Goal: Task Accomplishment & Management: Use online tool/utility

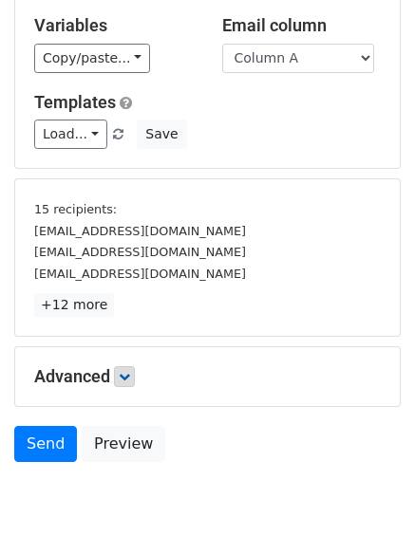
scroll to position [252, 0]
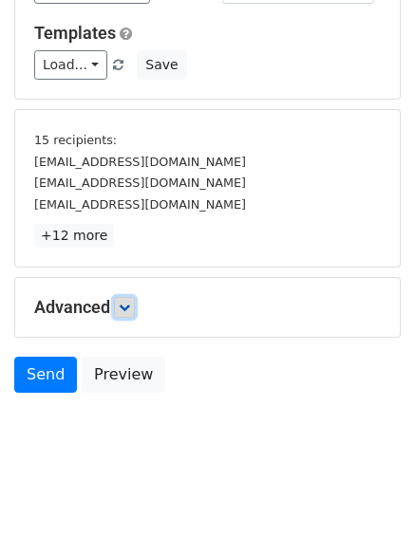
click at [134, 313] on link at bounding box center [124, 307] width 21 height 21
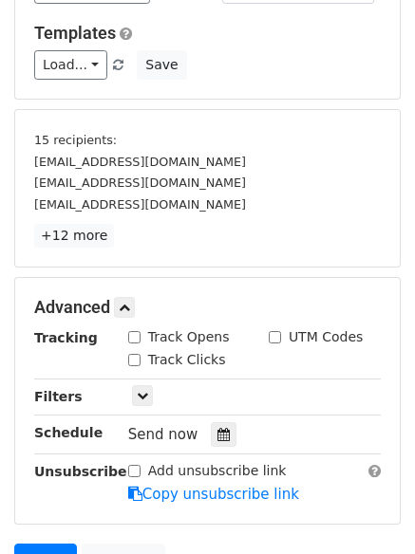
click at [141, 339] on div "Track Opens" at bounding box center [179, 338] width 102 height 20
click at [135, 336] on input "Track Opens" at bounding box center [134, 337] width 12 height 12
checkbox input "true"
click at [129, 364] on input "Track Clicks" at bounding box center [134, 360] width 12 height 12
checkbox input "true"
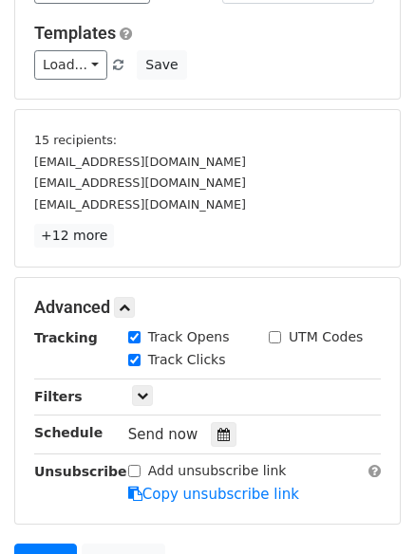
scroll to position [438, 0]
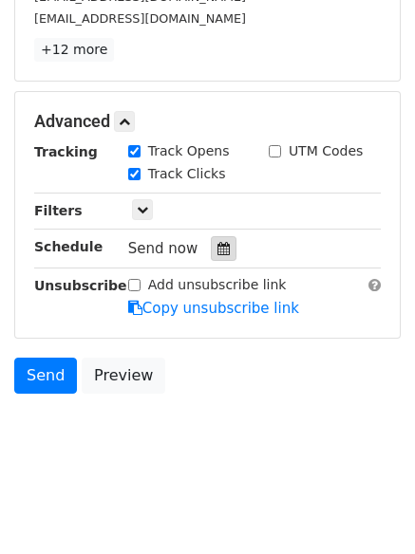
click at [217, 254] on icon at bounding box center [223, 248] width 12 height 13
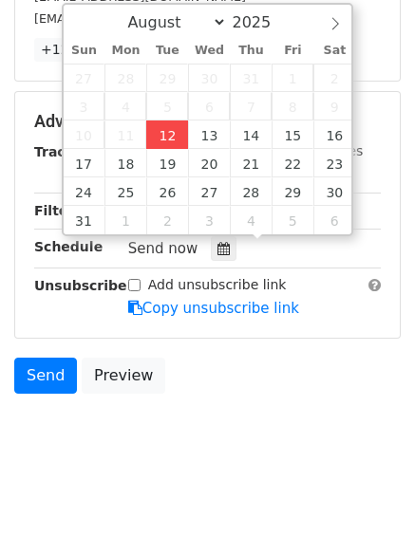
type input "2025-08-12 12:00"
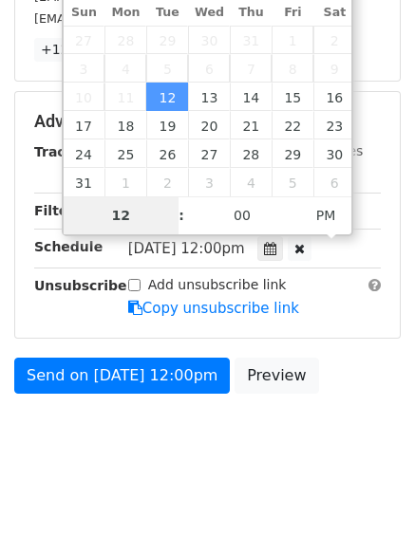
type input "4"
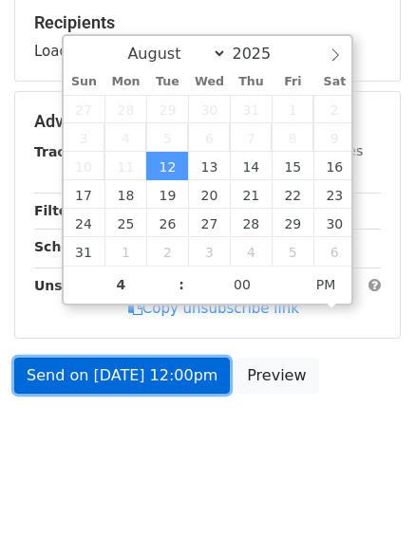
type input "2025-08-12 16:00"
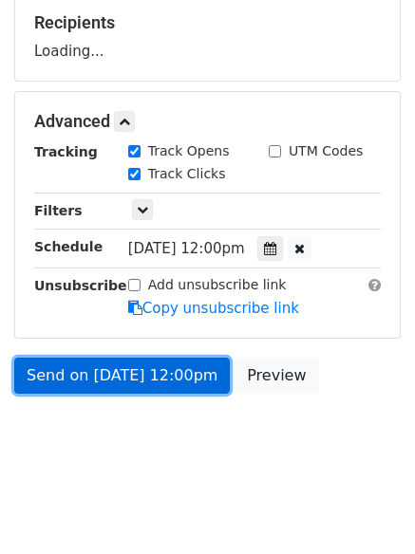
click at [165, 383] on link "Send on Aug 12 at 12:00pm" at bounding box center [122, 376] width 216 height 36
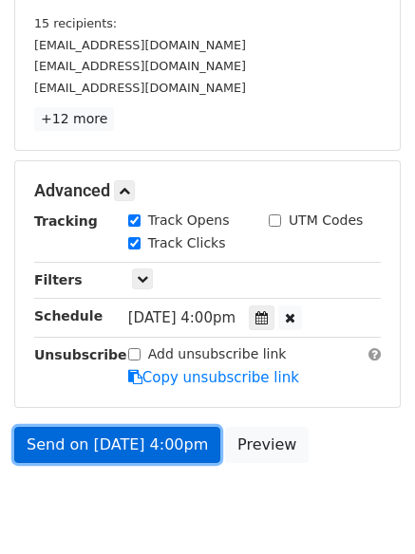
click at [170, 444] on link "Send on Aug 12 at 4:00pm" at bounding box center [117, 445] width 206 height 36
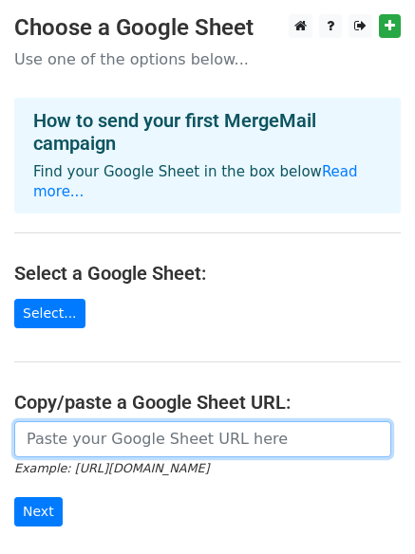
drag, startPoint x: 0, startPoint y: 0, endPoint x: 102, endPoint y: 423, distance: 435.5
click at [97, 422] on input "url" at bounding box center [202, 440] width 377 height 36
type input "https://docs.google.com/spreadsheets/d/143LNeAqFGO6UmlzDPBB76Niu5js3YbiNz1KGOij…"
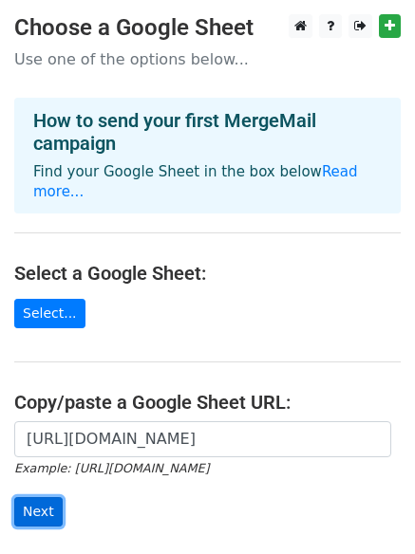
click at [41, 497] on input "Next" at bounding box center [38, 511] width 48 height 29
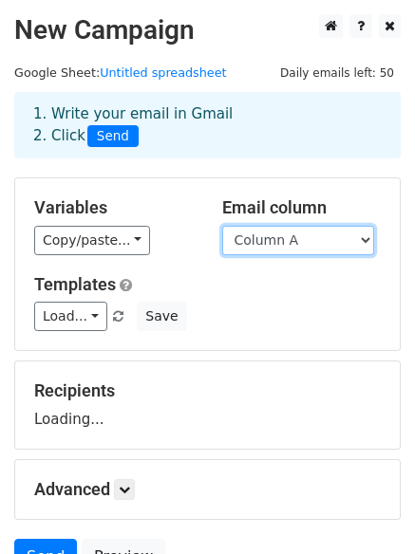
click at [250, 238] on select "Column A Column B Column C" at bounding box center [298, 240] width 152 height 29
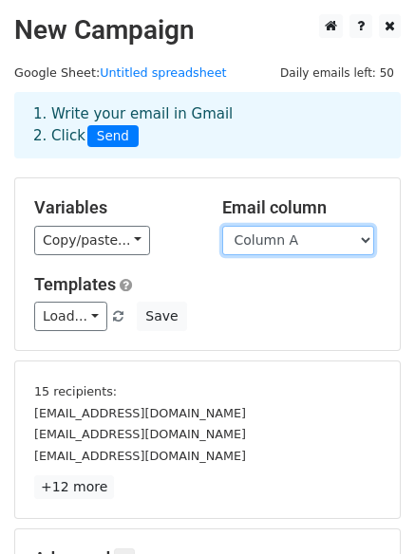
click at [271, 245] on select "Column A Column B Column C" at bounding box center [298, 240] width 152 height 29
select select "Column B"
click at [222, 226] on select "Column A Column B Column C" at bounding box center [298, 240] width 152 height 29
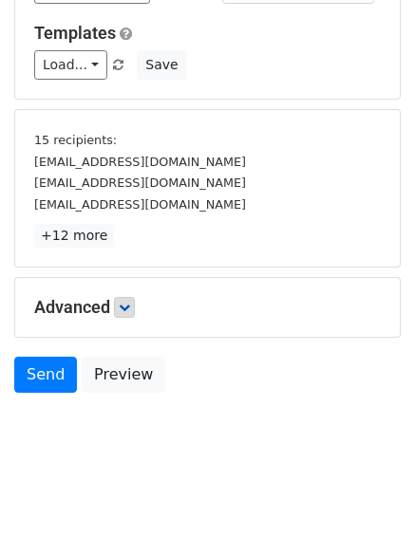
drag, startPoint x: 122, startPoint y: 291, endPoint x: 128, endPoint y: 306, distance: 16.2
click at [124, 294] on div "Advanced Tracking Track Opens UTM Codes Track Clicks Filters Only include sprea…" at bounding box center [207, 307] width 385 height 59
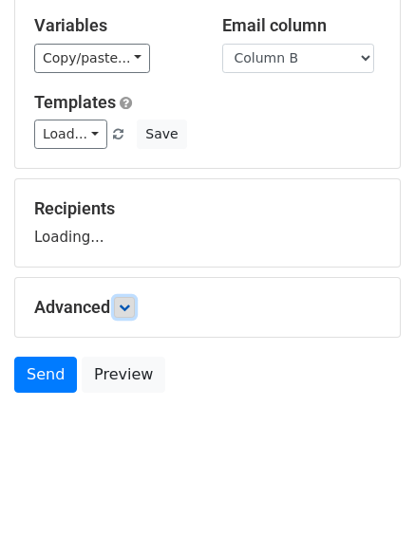
click at [130, 315] on link at bounding box center [124, 307] width 21 height 21
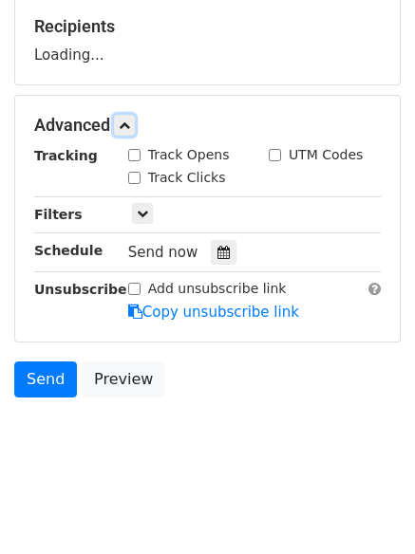
scroll to position [366, 0]
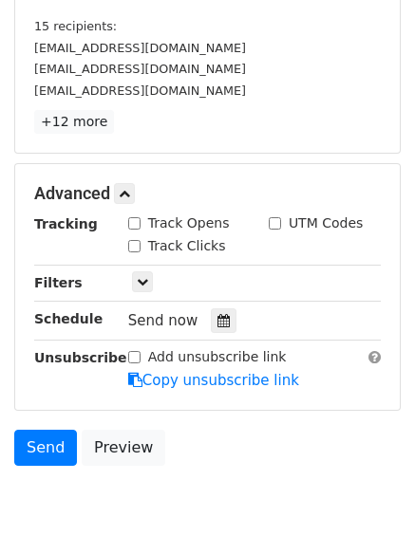
click at [138, 178] on div "Advanced Tracking Track Opens UTM Codes Track Clicks Filters Only include sprea…" at bounding box center [207, 287] width 385 height 246
click at [138, 224] on input "Track Opens" at bounding box center [134, 223] width 12 height 12
checkbox input "true"
click at [136, 245] on input "Track Clicks" at bounding box center [134, 246] width 12 height 12
checkbox input "true"
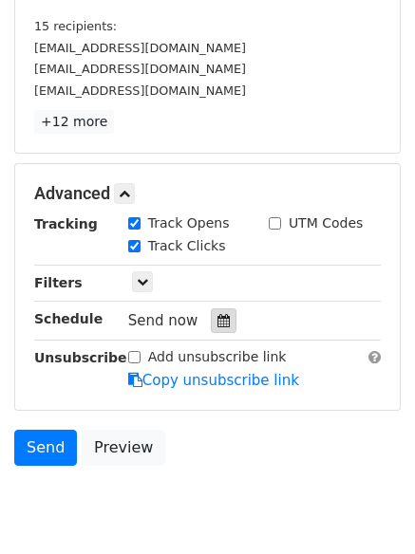
click at [217, 323] on icon at bounding box center [223, 320] width 12 height 13
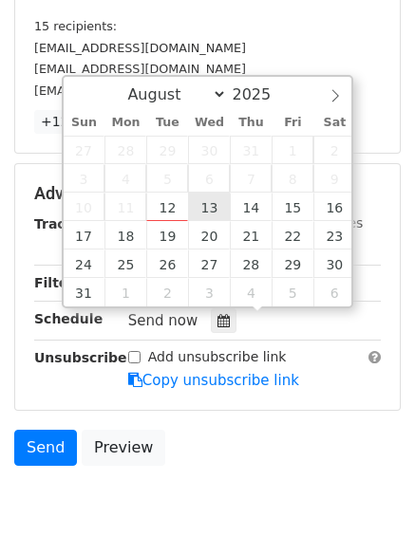
type input "2025-08-13 12:00"
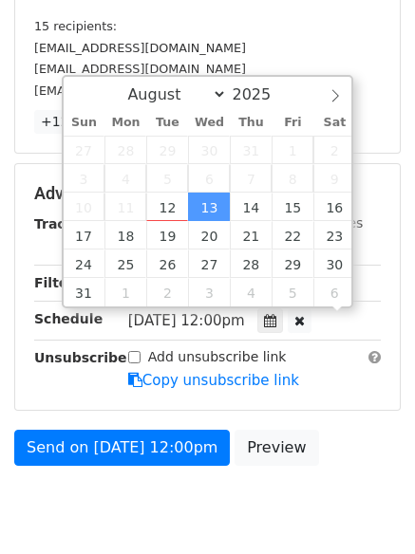
scroll to position [1, 0]
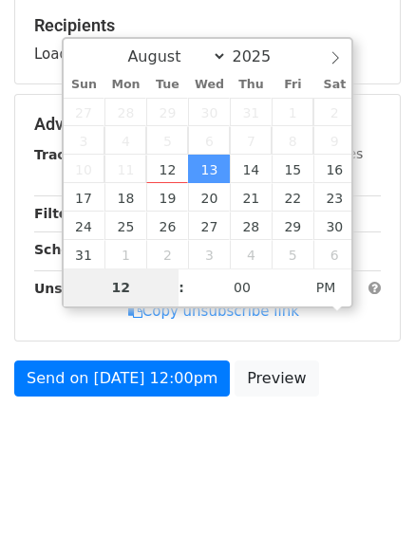
type input "5"
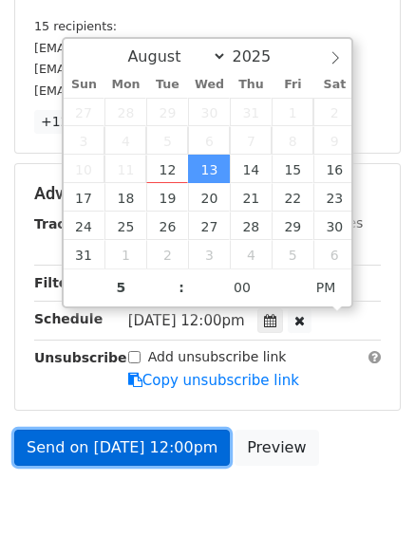
type input "2025-08-13 17:00"
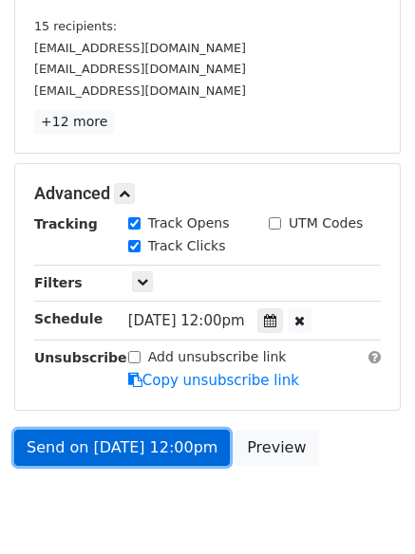
click at [127, 453] on link "Send on Aug 13 at 12:00pm" at bounding box center [122, 448] width 216 height 36
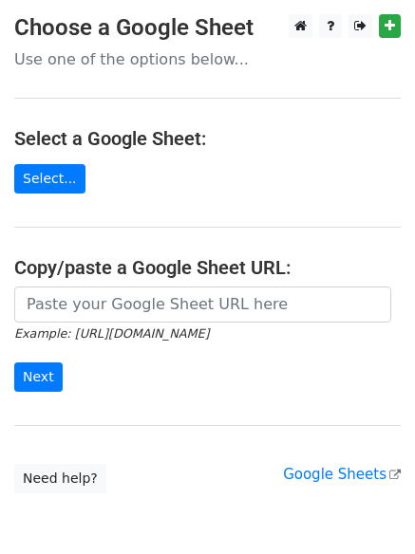
click at [121, 314] on input "url" at bounding box center [202, 305] width 377 height 36
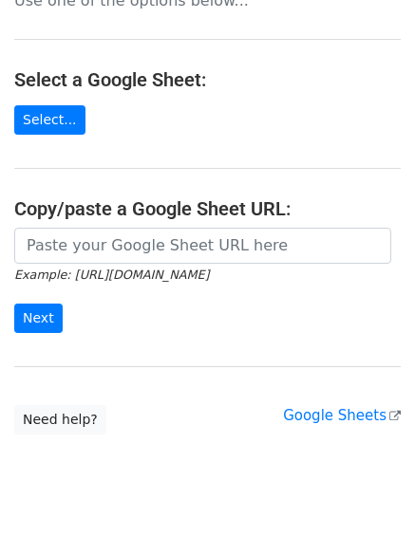
scroll to position [91, 0]
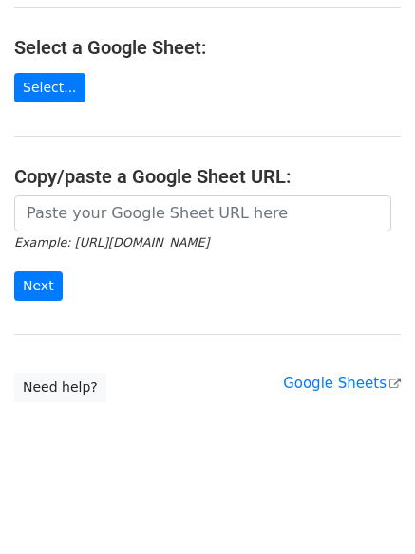
click at [190, 214] on input "url" at bounding box center [202, 214] width 377 height 36
type input "https://docs.google.com/spreadsheets/d/143LNeAqFGO6UmlzDPBB76Niu5js3YbiNz1KGOij…"
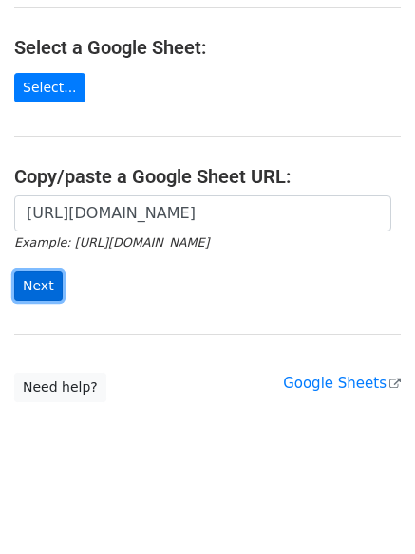
click at [43, 284] on input "Next" at bounding box center [38, 286] width 48 height 29
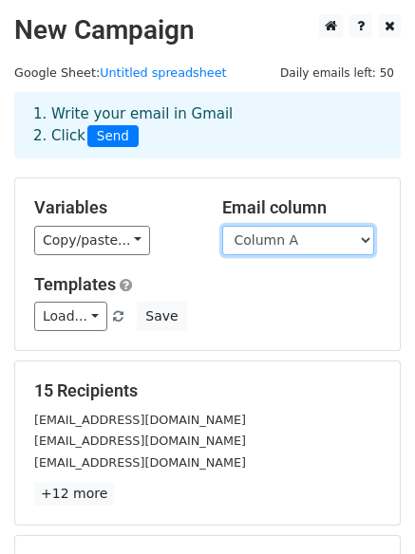
click at [303, 235] on select "Column A Column B Column C" at bounding box center [298, 240] width 152 height 29
select select "Column C"
click at [222, 226] on select "Column A Column B Column C" at bounding box center [298, 240] width 152 height 29
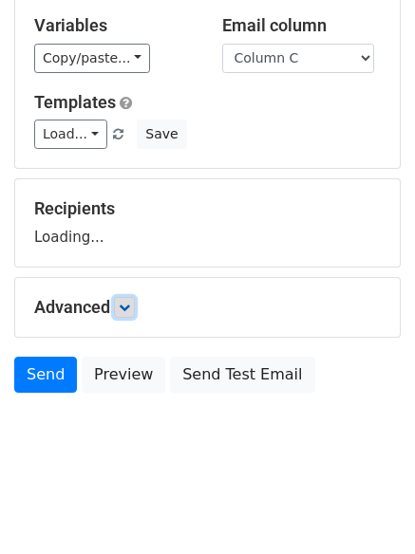
click at [127, 311] on icon at bounding box center [124, 307] width 11 height 11
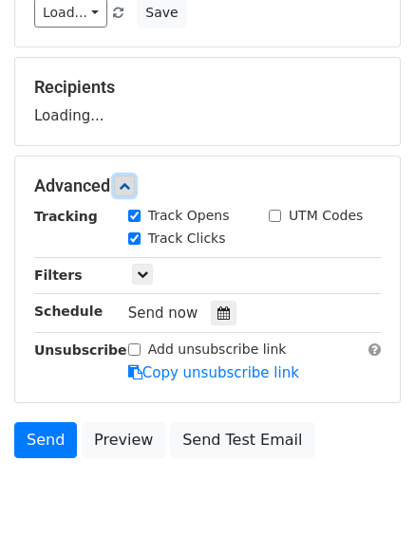
scroll to position [305, 0]
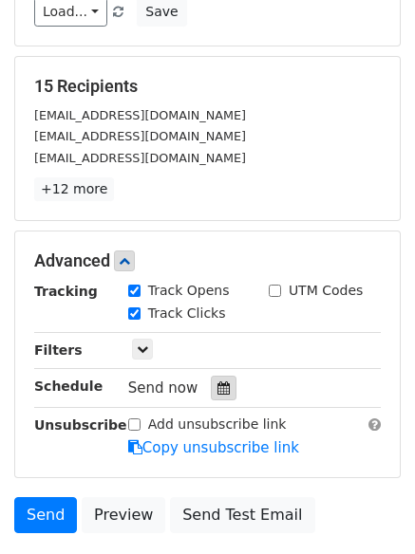
click at [217, 385] on icon at bounding box center [223, 388] width 12 height 13
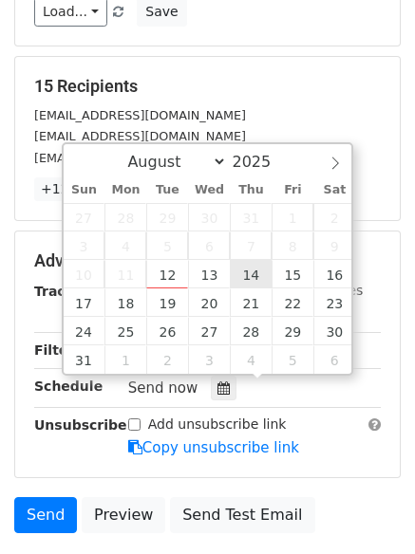
type input "[DATE] 12:00"
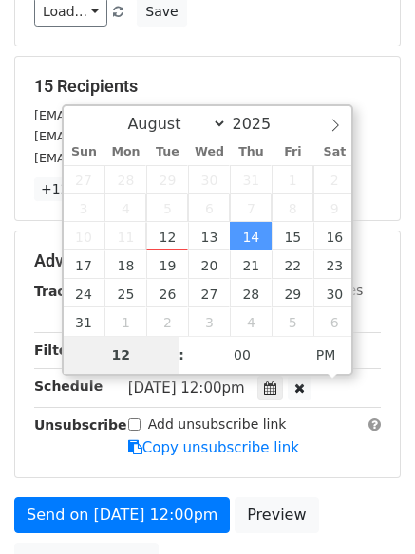
type input "6"
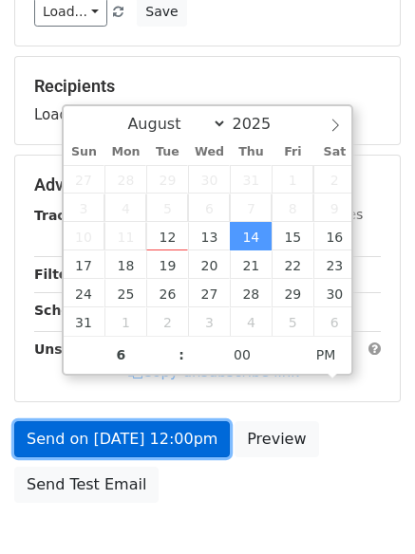
type input "[DATE] 18:00"
click at [185, 441] on link "Send on [DATE] 12:00pm" at bounding box center [122, 440] width 216 height 36
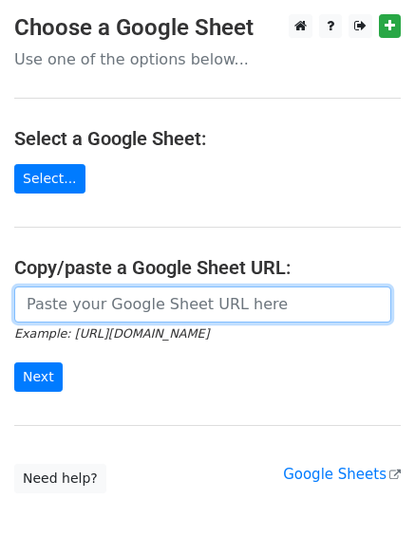
drag, startPoint x: 0, startPoint y: 0, endPoint x: 156, endPoint y: 301, distance: 338.9
click at [156, 301] on input "url" at bounding box center [202, 305] width 377 height 36
type input "https://docs.google.com/spreadsheets/d/143LNeAqFGO6UmlzDPBB76Niu5js3YbiNz1KGOij…"
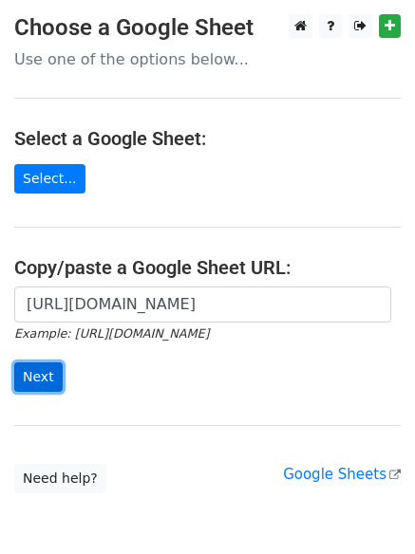
click at [27, 371] on input "Next" at bounding box center [38, 377] width 48 height 29
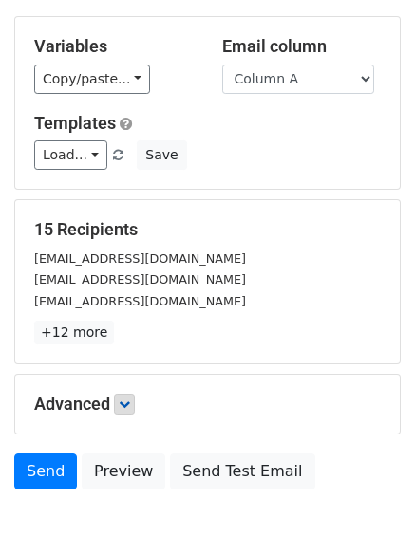
scroll to position [182, 0]
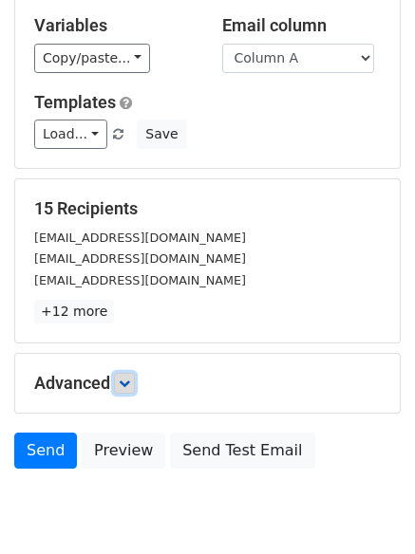
click at [122, 385] on link at bounding box center [124, 383] width 21 height 21
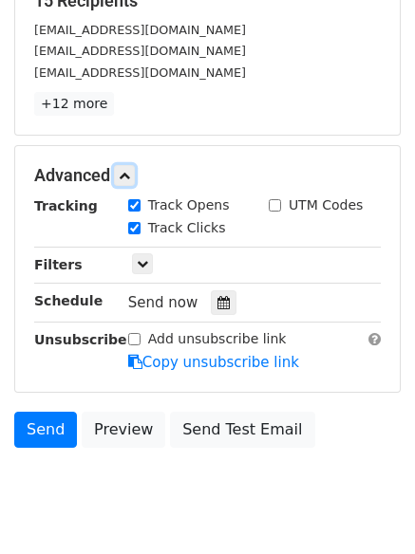
scroll to position [400, 0]
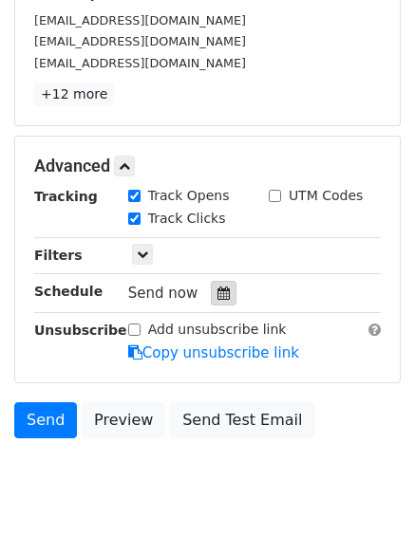
click at [224, 297] on div at bounding box center [224, 293] width 26 height 25
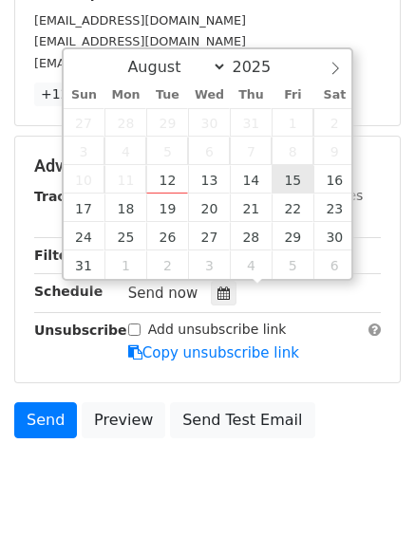
type input "[DATE] 12:00"
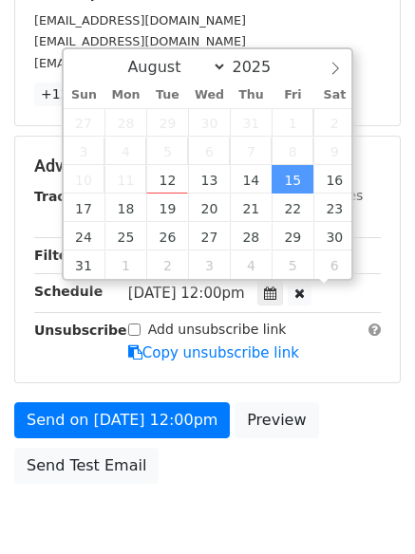
scroll to position [1, 0]
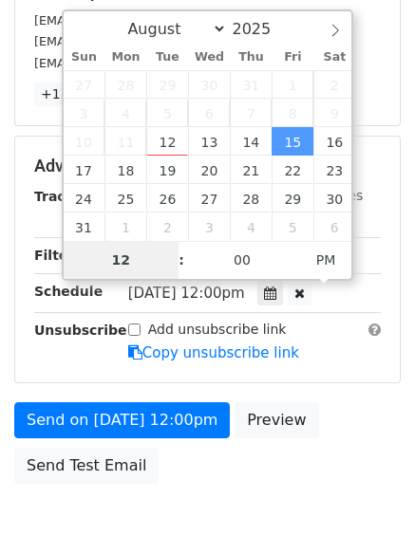
type input "7"
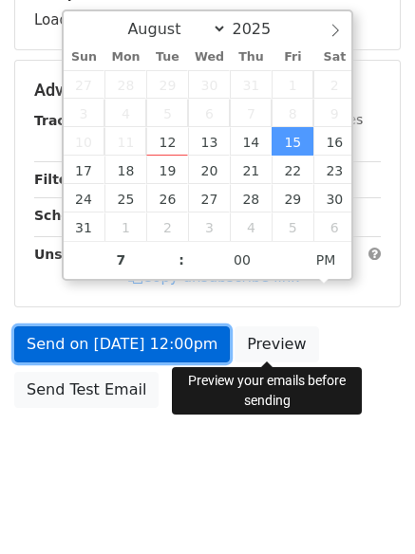
type input "[DATE] 19:00"
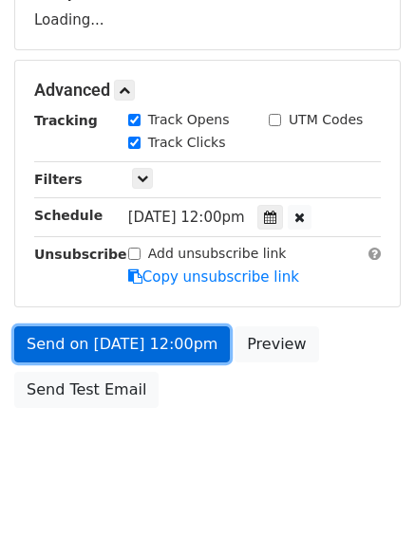
click at [158, 347] on link "Send on [DATE] 12:00pm" at bounding box center [122, 345] width 216 height 36
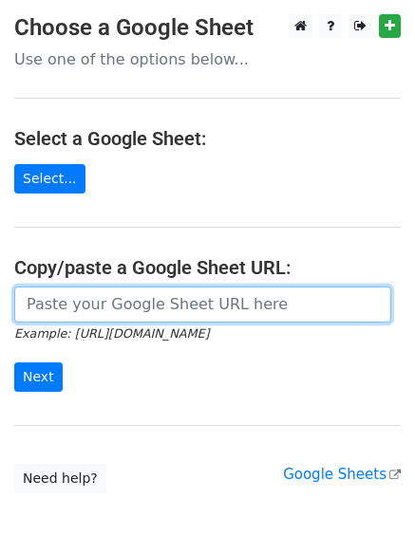
drag, startPoint x: 138, startPoint y: 302, endPoint x: 141, endPoint y: 318, distance: 16.4
click at [138, 302] on input "url" at bounding box center [202, 305] width 377 height 36
type input "[URL][DOMAIN_NAME]"
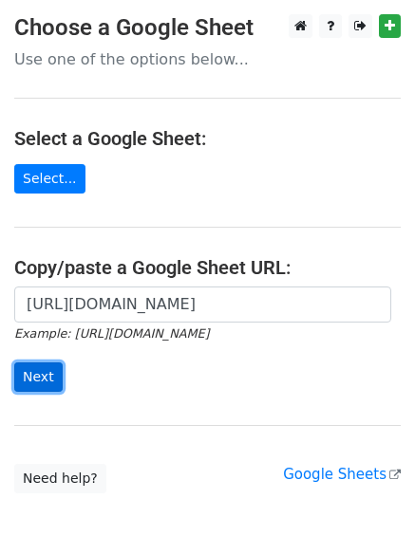
click at [37, 381] on input "Next" at bounding box center [38, 377] width 48 height 29
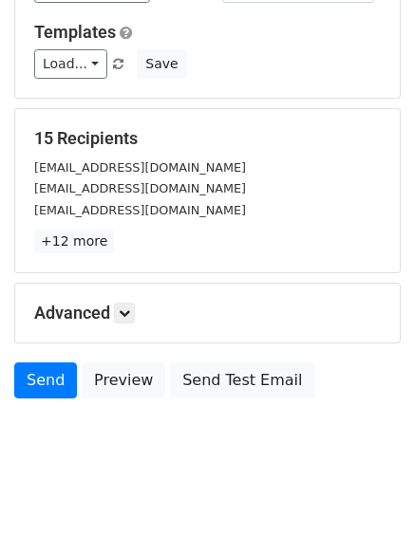
scroll to position [258, 0]
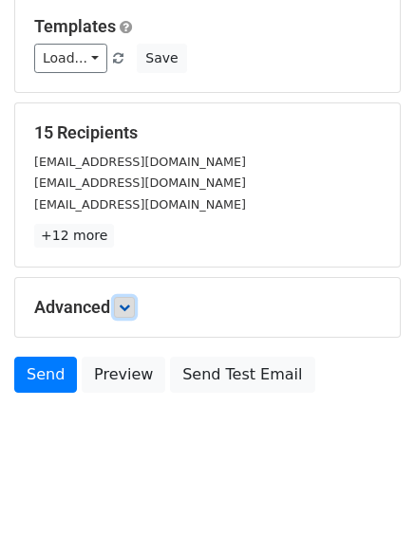
click at [123, 305] on icon at bounding box center [124, 307] width 11 height 11
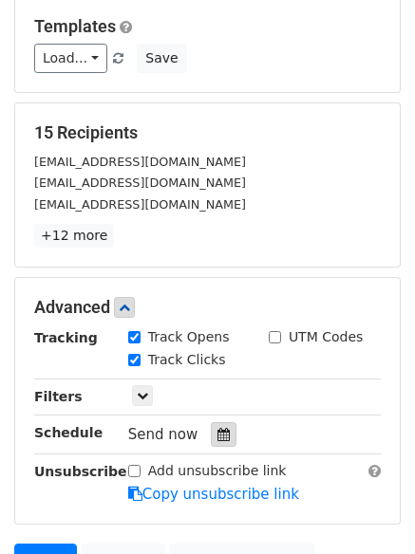
click at [223, 438] on div at bounding box center [224, 434] width 26 height 25
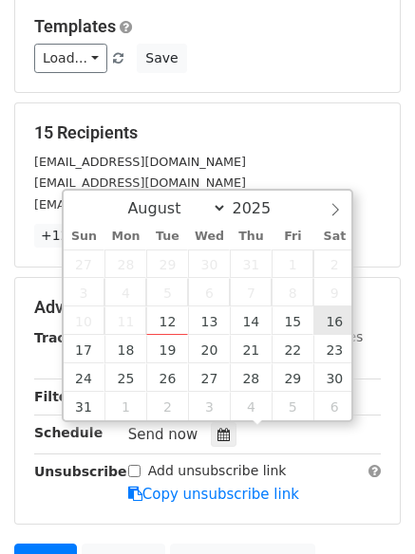
type input "2025-08-16 12:00"
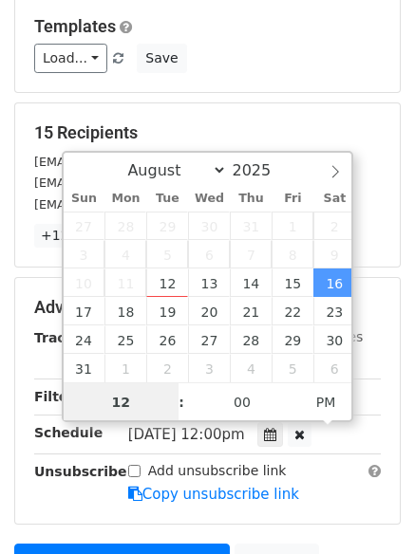
scroll to position [1, 0]
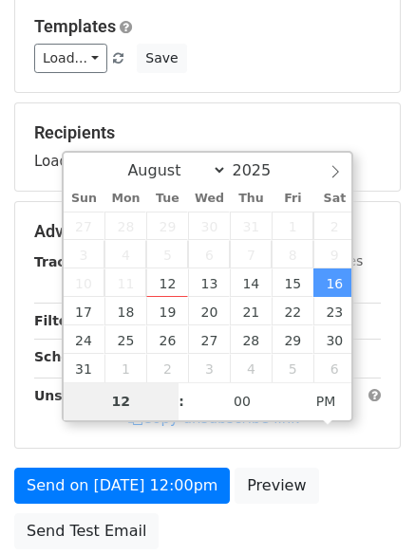
type input "8"
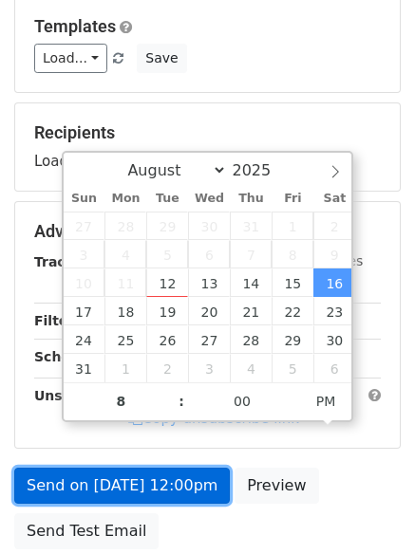
type input "2025-08-16 20:00"
click at [133, 495] on link "Send on Aug 16 at 12:00pm" at bounding box center [122, 486] width 216 height 36
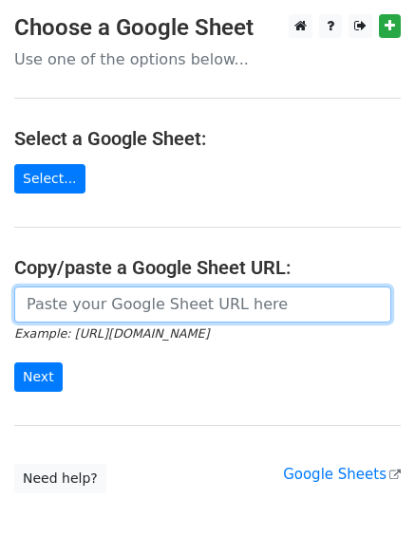
click at [135, 314] on input "url" at bounding box center [202, 305] width 377 height 36
type input "[URL][DOMAIN_NAME]"
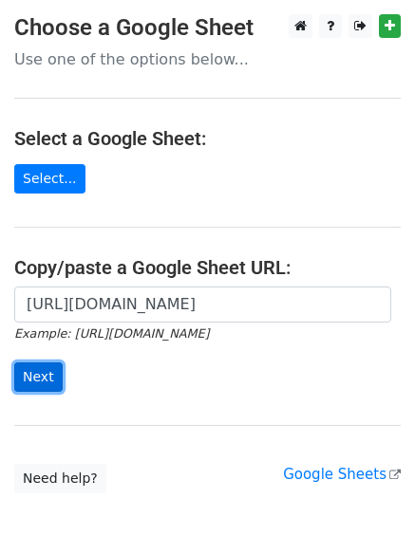
click at [28, 372] on input "Next" at bounding box center [38, 377] width 48 height 29
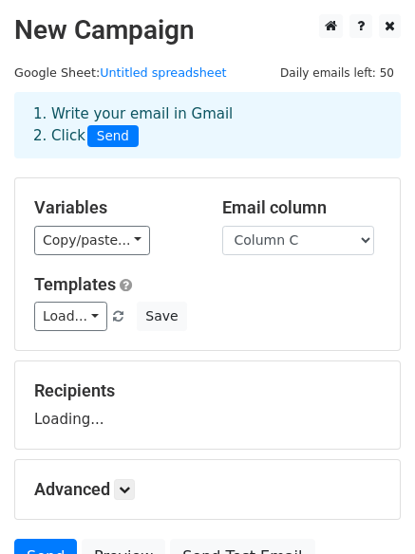
select select "Column C"
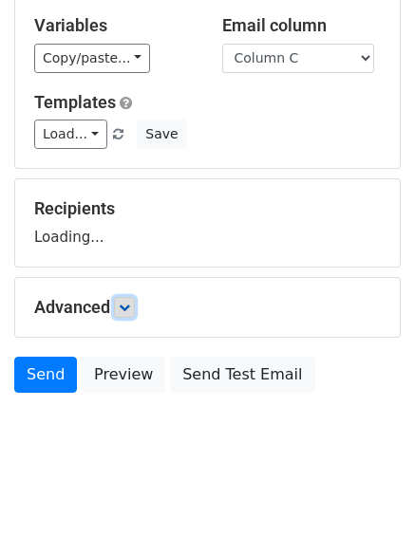
click at [135, 314] on link at bounding box center [124, 307] width 21 height 21
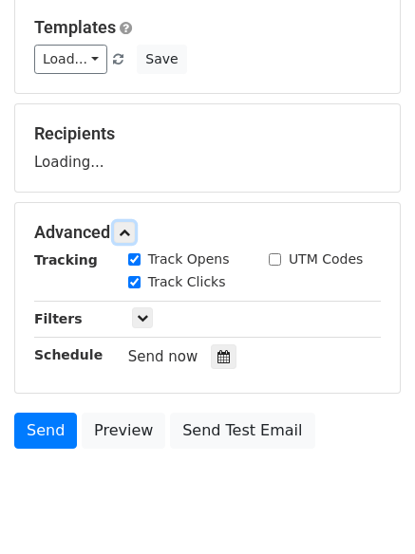
scroll to position [333, 0]
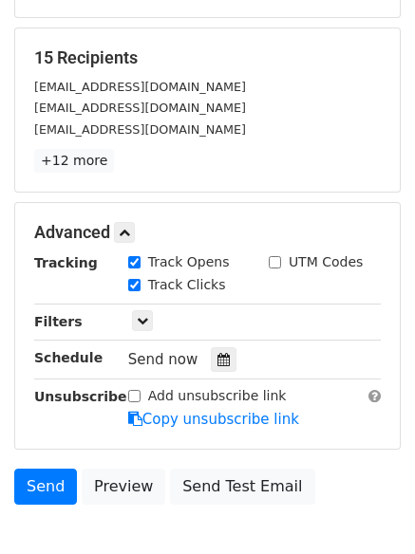
click at [226, 292] on div "Track Clicks" at bounding box center [184, 286] width 141 height 23
click at [216, 347] on div "Send now" at bounding box center [239, 360] width 223 height 26
click at [217, 353] on icon at bounding box center [223, 359] width 12 height 13
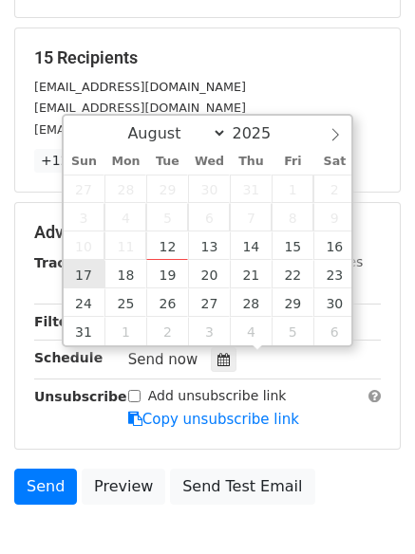
type input "2025-08-17 12:00"
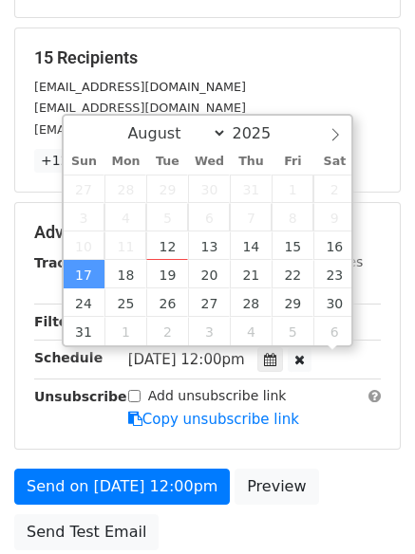
scroll to position [1, 0]
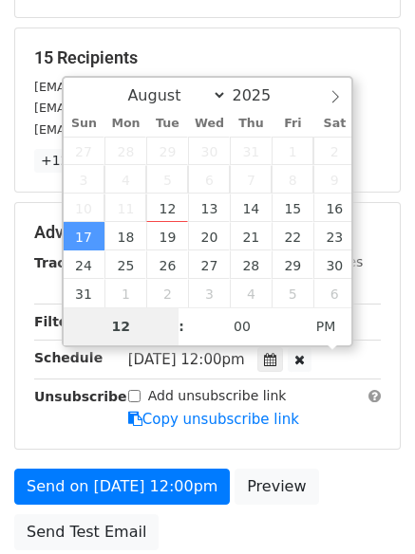
type input "9"
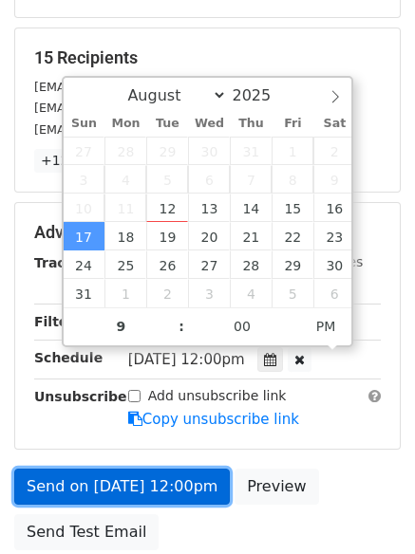
type input "2025-08-17 21:00"
click at [145, 483] on link "Send on Aug 17 at 12:00pm" at bounding box center [122, 487] width 216 height 36
